Goal: Subscribe to service/newsletter

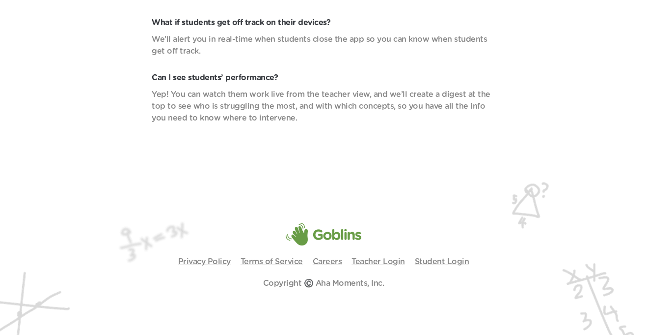
scroll to position [3476, 0]
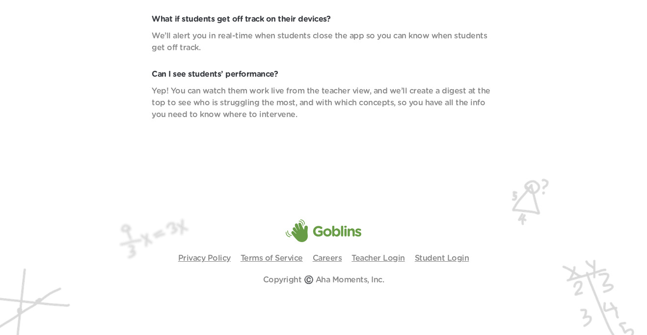
click at [421, 252] on p "Student Login" at bounding box center [442, 258] width 55 height 12
click at [424, 256] on link "Student Login" at bounding box center [442, 258] width 55 height 8
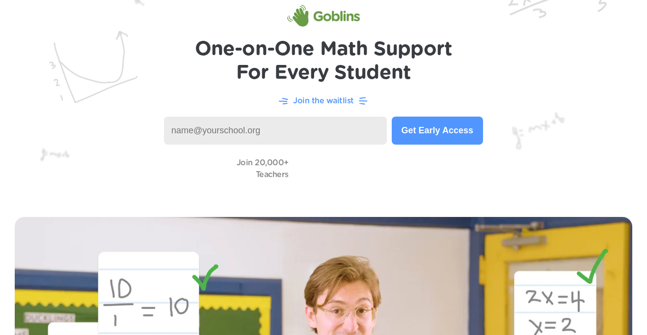
scroll to position [0, 0]
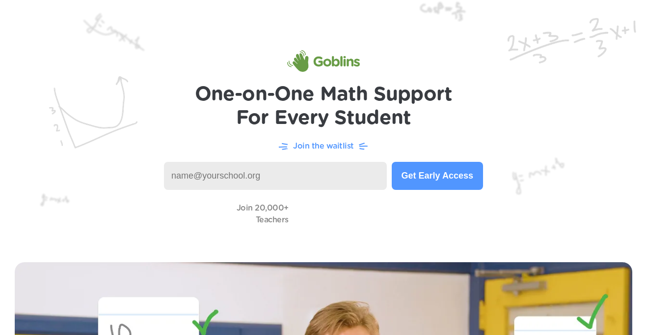
click at [251, 173] on input at bounding box center [275, 176] width 223 height 28
type input "reed130@teamstudents.org"
drag, startPoint x: 431, startPoint y: 178, endPoint x: 337, endPoint y: 164, distance: 94.9
click at [337, 164] on div "reed130@teamstudents.org Get Early Access" at bounding box center [323, 176] width 319 height 28
type button "Join"
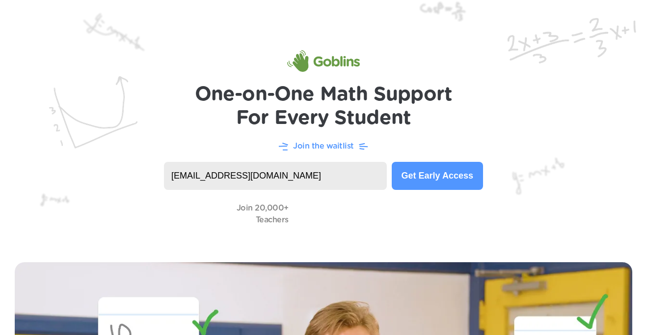
click at [392, 162] on button "Get Early Access" at bounding box center [437, 176] width 91 height 28
click at [412, 179] on button "Get Early Access" at bounding box center [437, 176] width 91 height 28
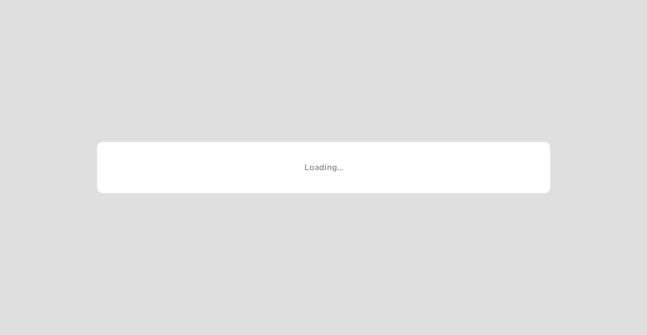
click at [390, 177] on div "Loading..." at bounding box center [323, 167] width 453 height 52
